Goal: Transaction & Acquisition: Purchase product/service

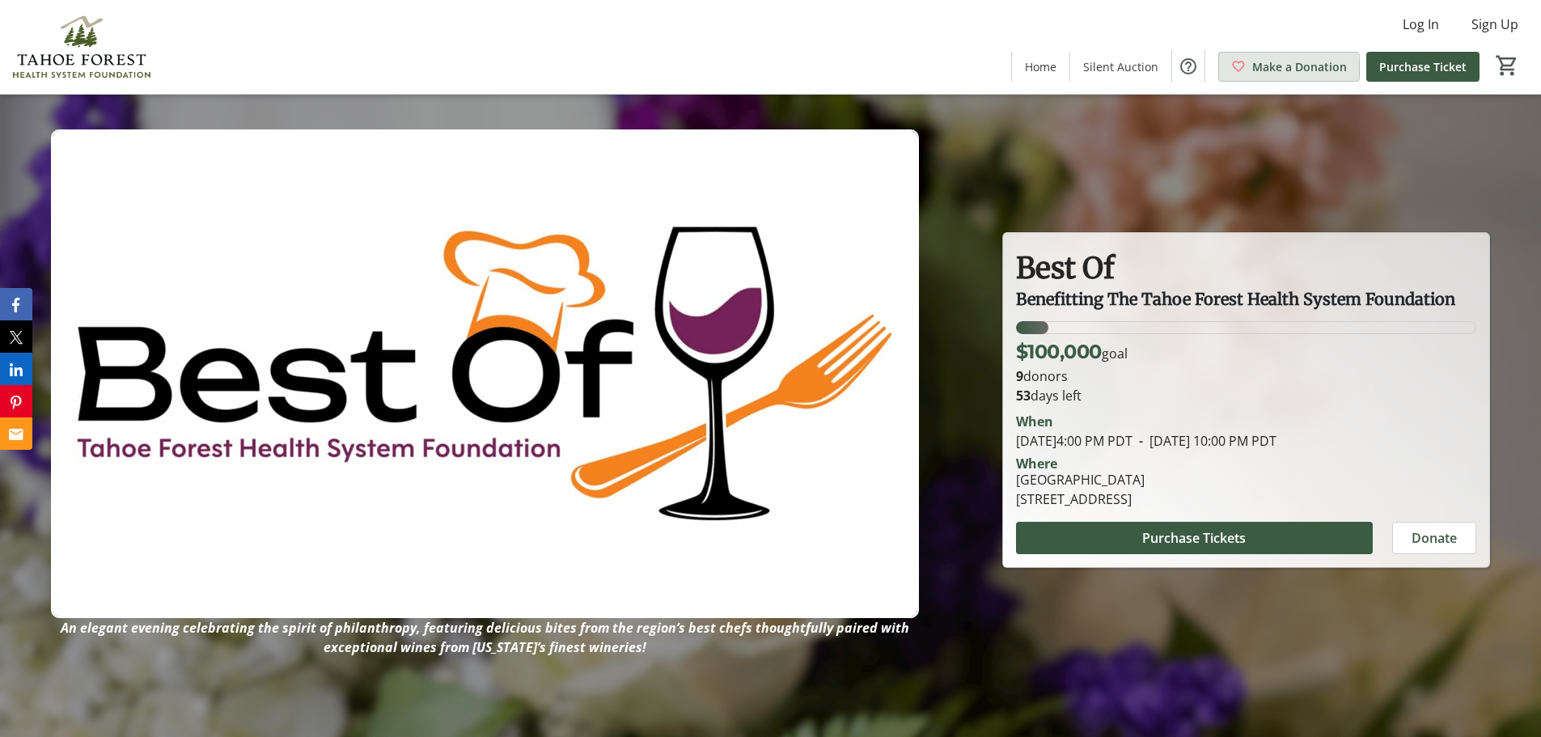
click at [1280, 69] on span "Make a Donation" at bounding box center [1299, 66] width 95 height 17
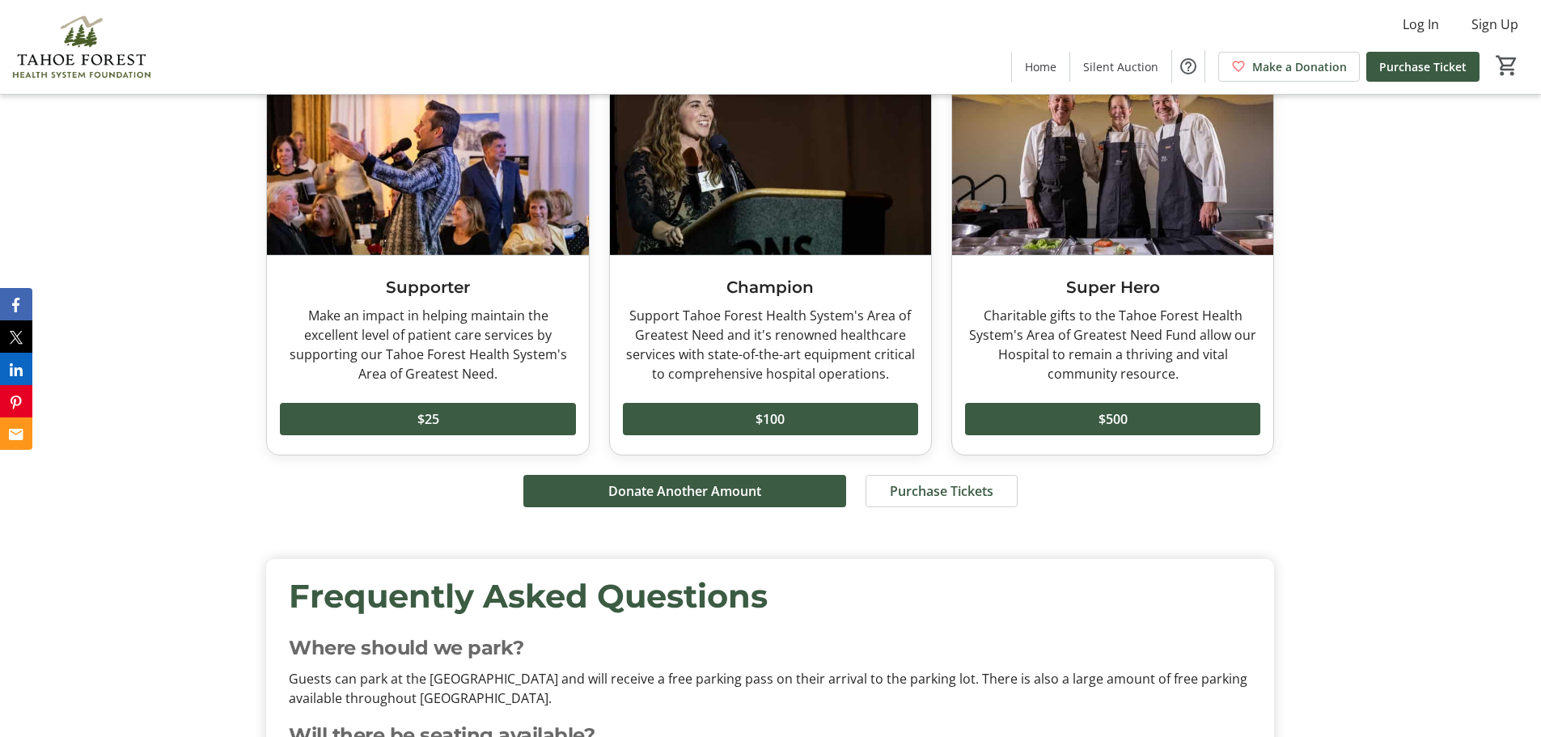
scroll to position [3479, 0]
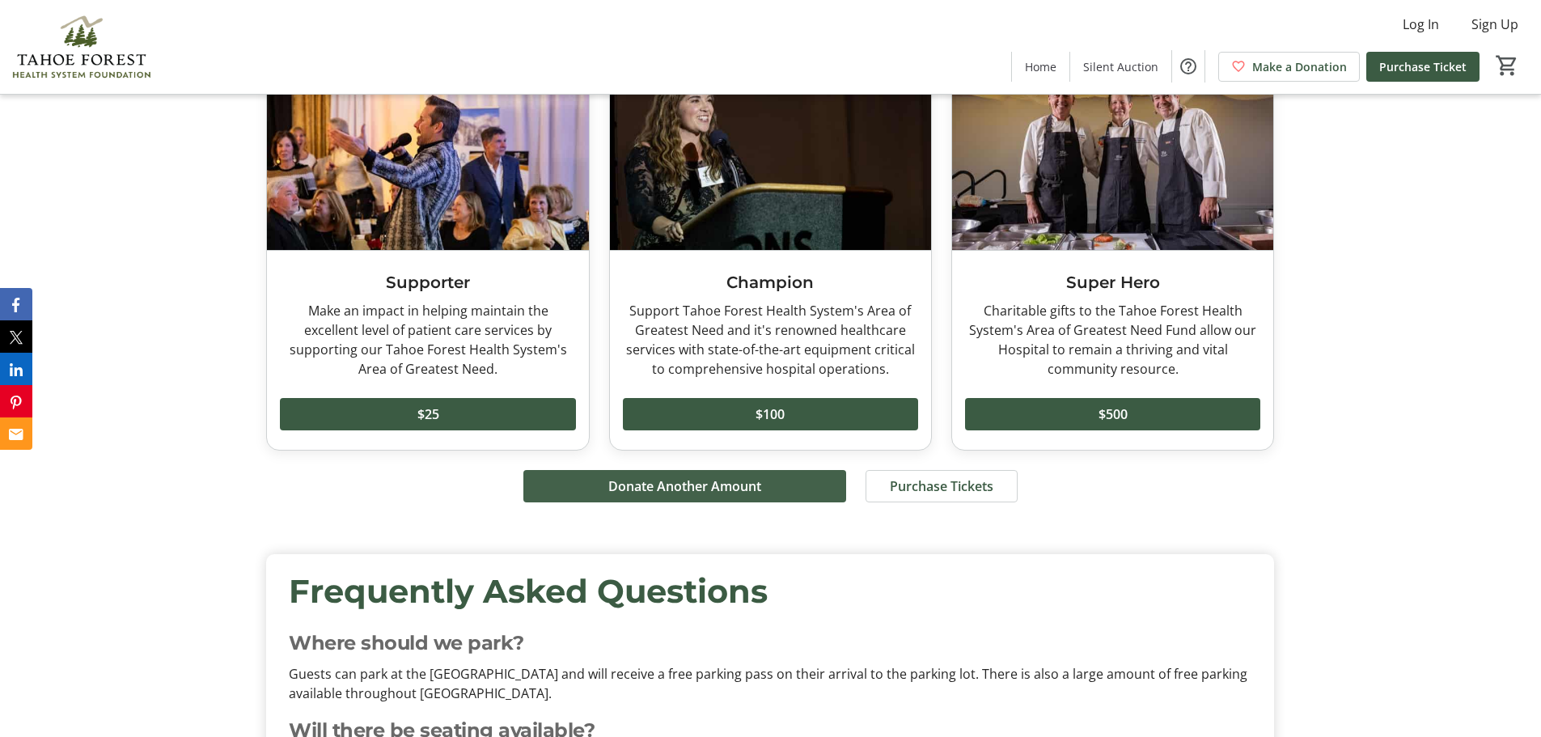
click at [640, 477] on span "Donate Another Amount" at bounding box center [684, 486] width 153 height 19
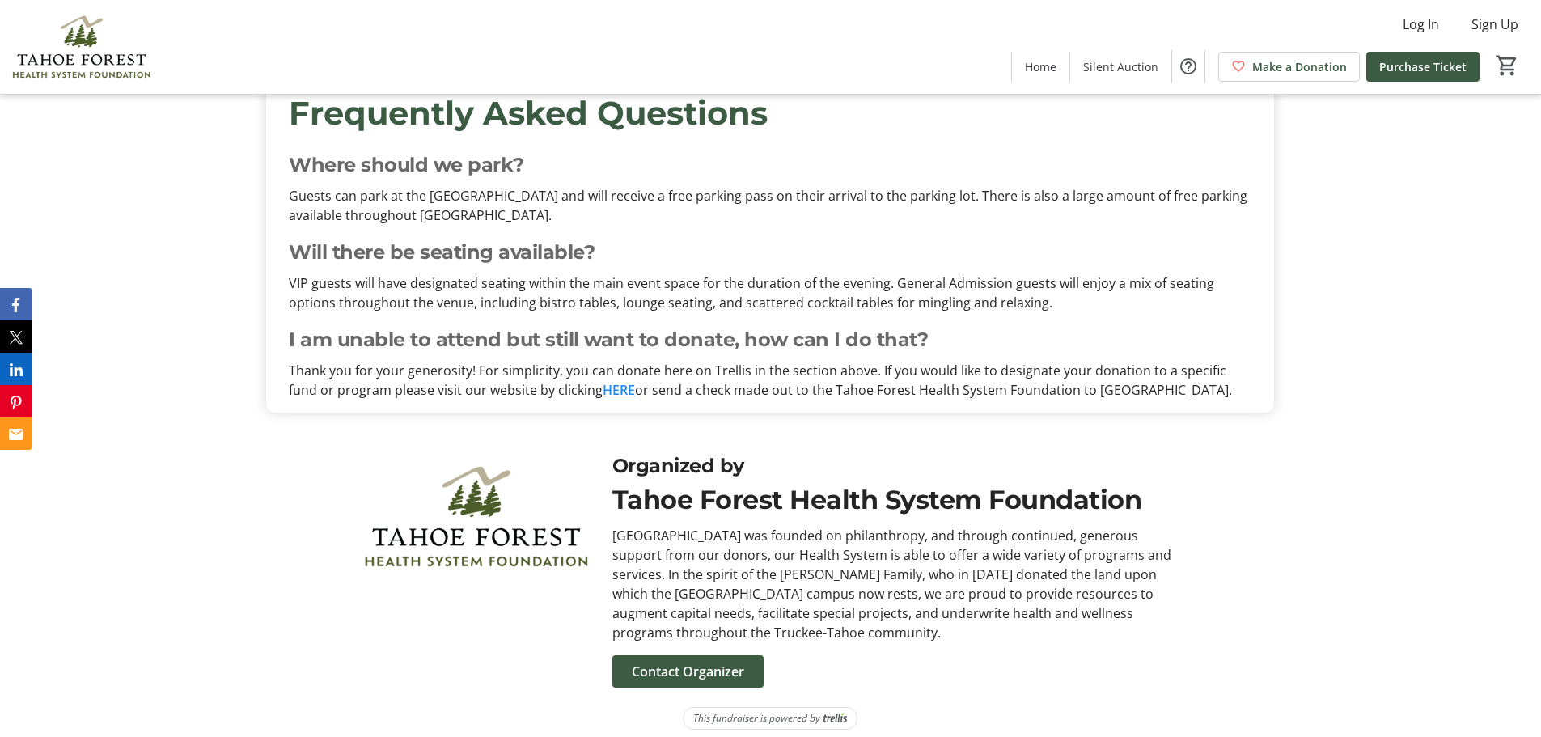
scroll to position [3969, 0]
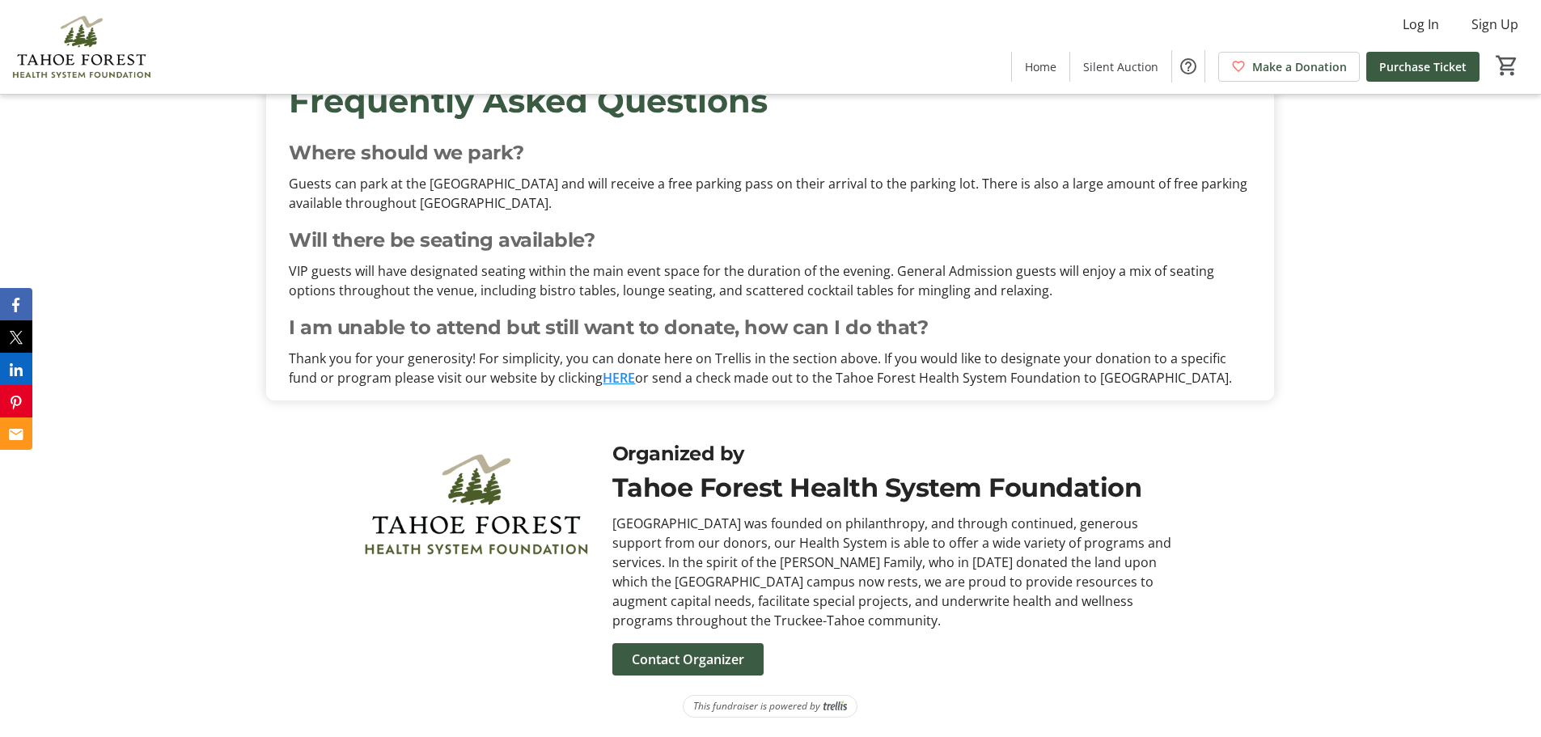
click at [603, 369] on link "HERE" at bounding box center [619, 378] width 32 height 18
